Goal: Information Seeking & Learning: Learn about a topic

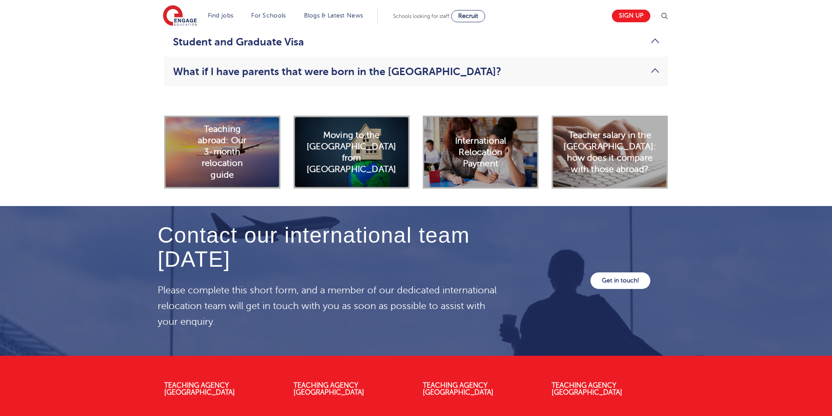
scroll to position [2551, 0]
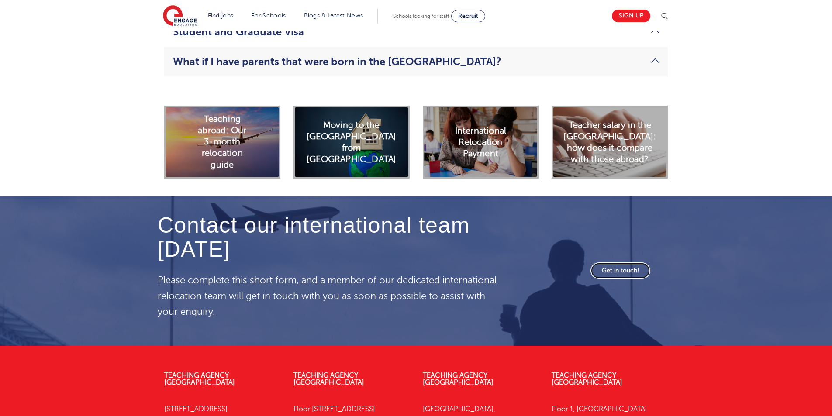
click at [618, 262] on link "Get in touch!" at bounding box center [620, 270] width 60 height 17
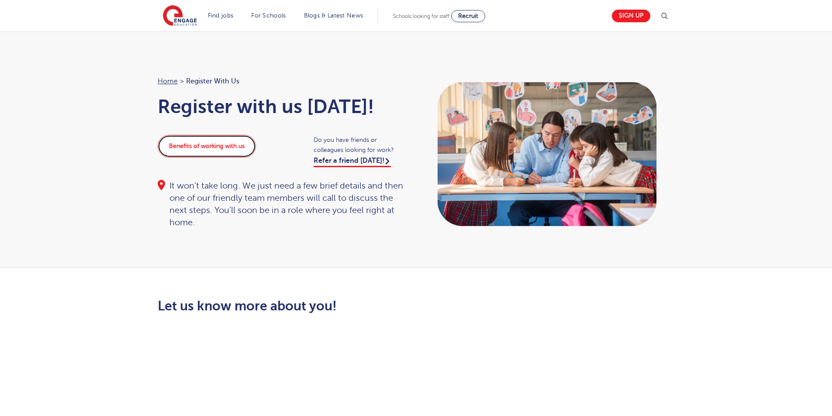
click at [199, 147] on link "Benefits of working with us" at bounding box center [207, 146] width 98 height 23
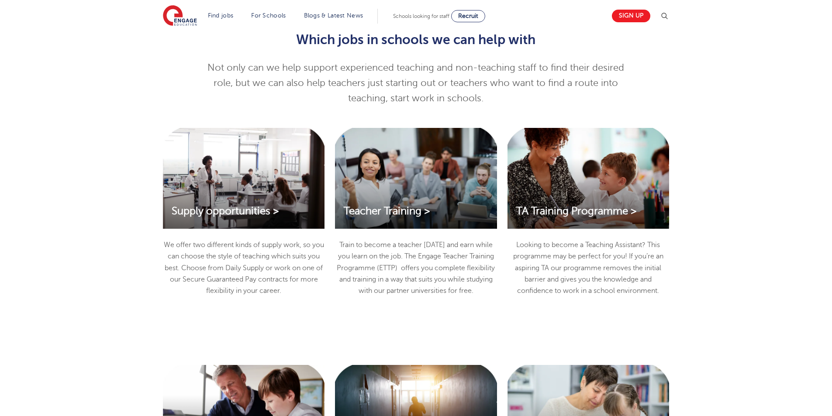
scroll to position [827, 0]
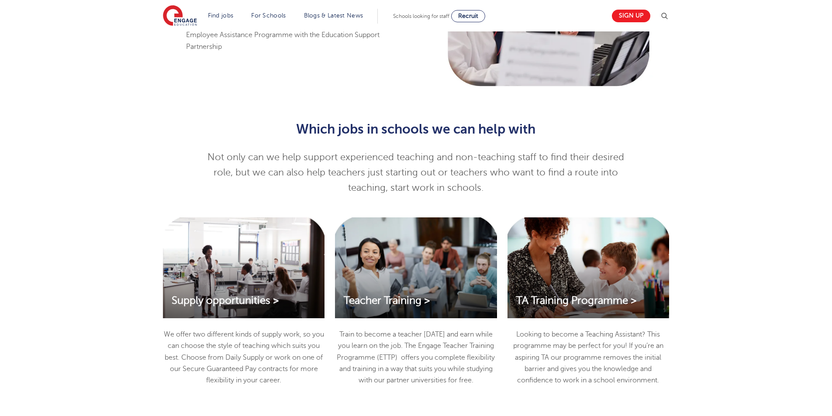
click at [441, 256] on div "Teacher Training >" at bounding box center [416, 267] width 162 height 101
click at [364, 293] on div "Teacher Training >" at bounding box center [416, 267] width 162 height 101
click at [364, 296] on span "Teacher Training >" at bounding box center [387, 301] width 86 height 12
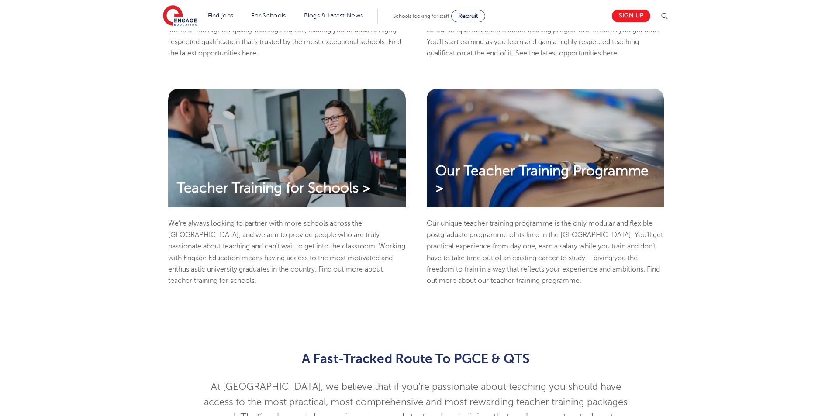
scroll to position [436, 0]
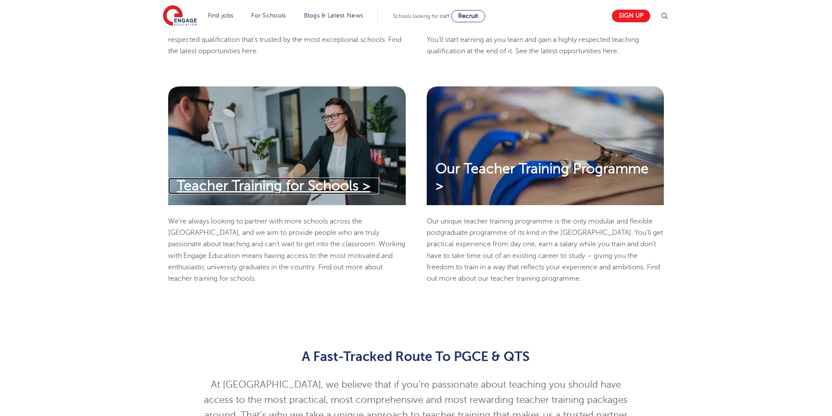
click at [260, 188] on span "Teacher Training for Schools >" at bounding box center [273, 185] width 193 height 15
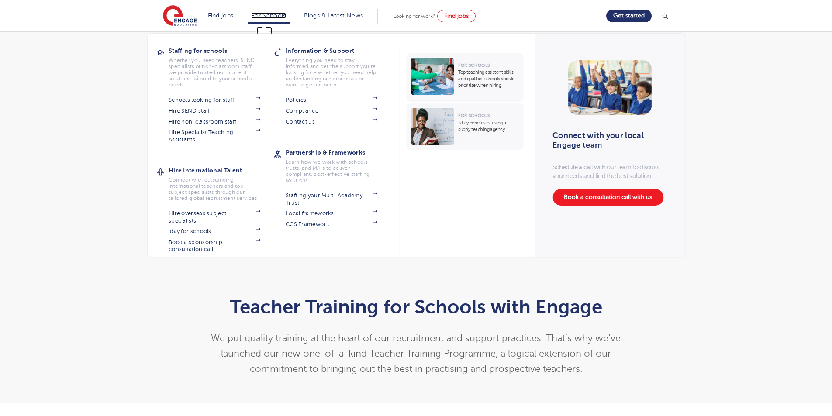
click at [286, 18] on link "For Schools" at bounding box center [268, 15] width 34 height 7
click at [193, 220] on link "Hire overseas subject specialists" at bounding box center [215, 217] width 92 height 14
